Goal: Information Seeking & Learning: Learn about a topic

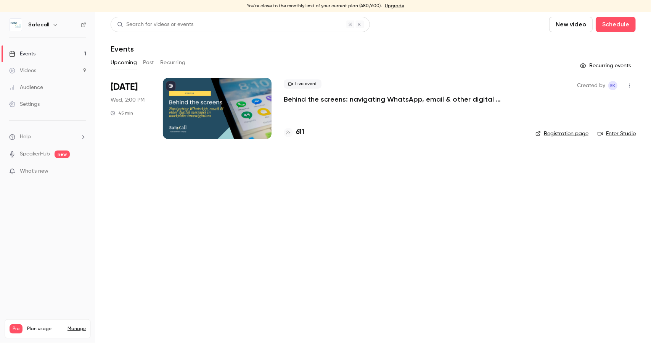
click at [32, 88] on div "Audience" at bounding box center [26, 88] width 34 height 8
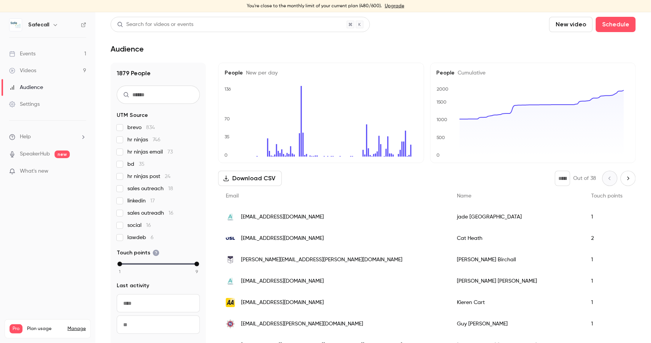
click at [30, 56] on div "Events" at bounding box center [22, 54] width 26 height 8
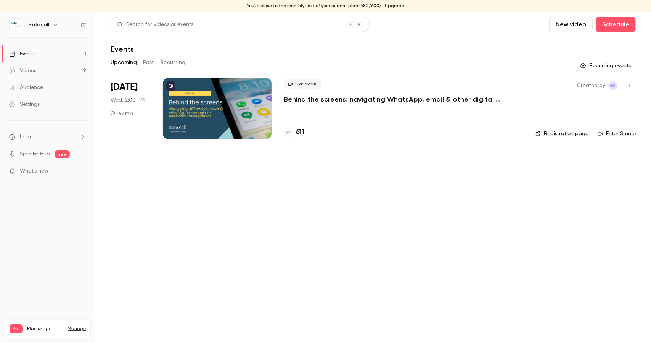
click at [147, 61] on button "Past" at bounding box center [148, 62] width 11 height 12
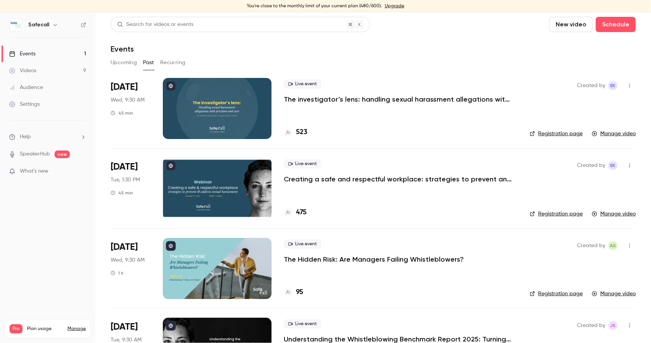
click at [306, 100] on p "The investigator’s lens: handling sexual harassment allegations with precision …" at bounding box center [398, 99] width 229 height 9
click at [298, 212] on h4 "475" at bounding box center [301, 212] width 11 height 10
click at [308, 176] on p "Creating a safe and respectful workplace: strategies to prevent and address sex…" at bounding box center [398, 178] width 229 height 9
click at [119, 64] on button "Upcoming" at bounding box center [124, 62] width 26 height 12
